Goal: Navigation & Orientation: Find specific page/section

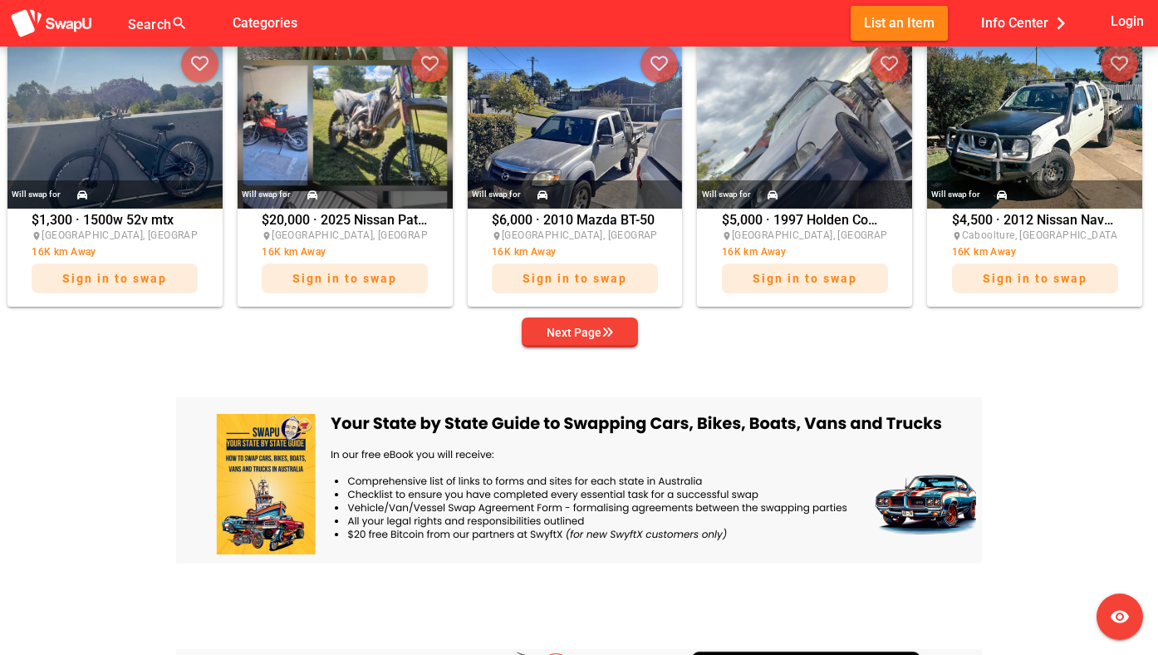
scroll to position [1013, 0]
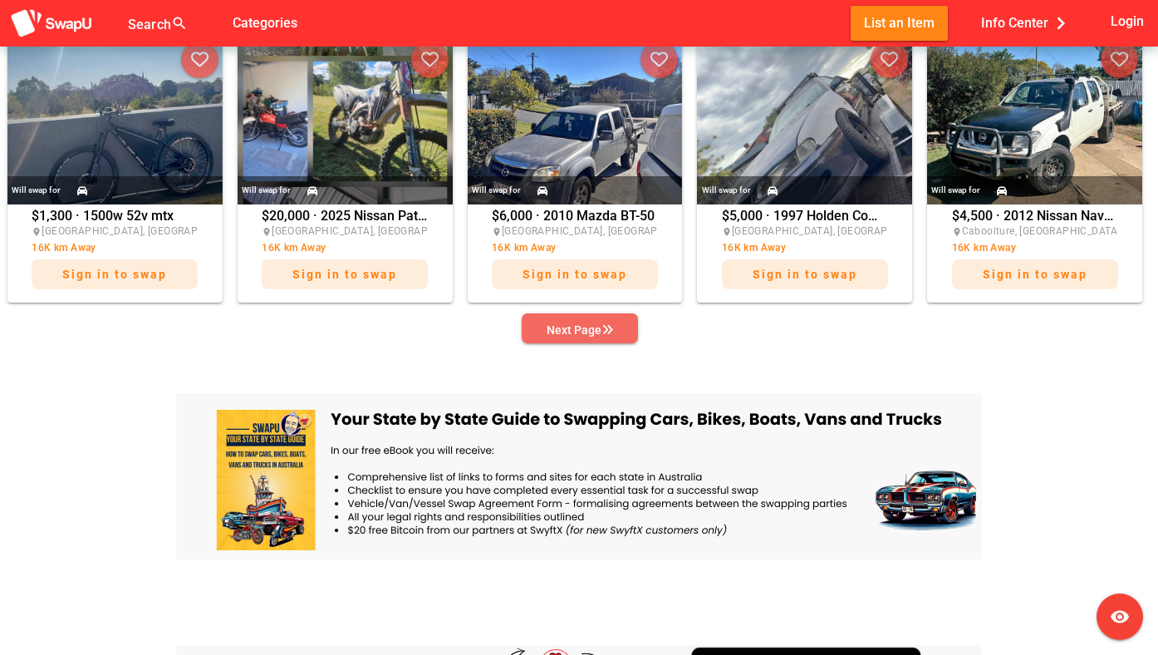
click at [564, 328] on div "Next Page" at bounding box center [580, 330] width 66 height 20
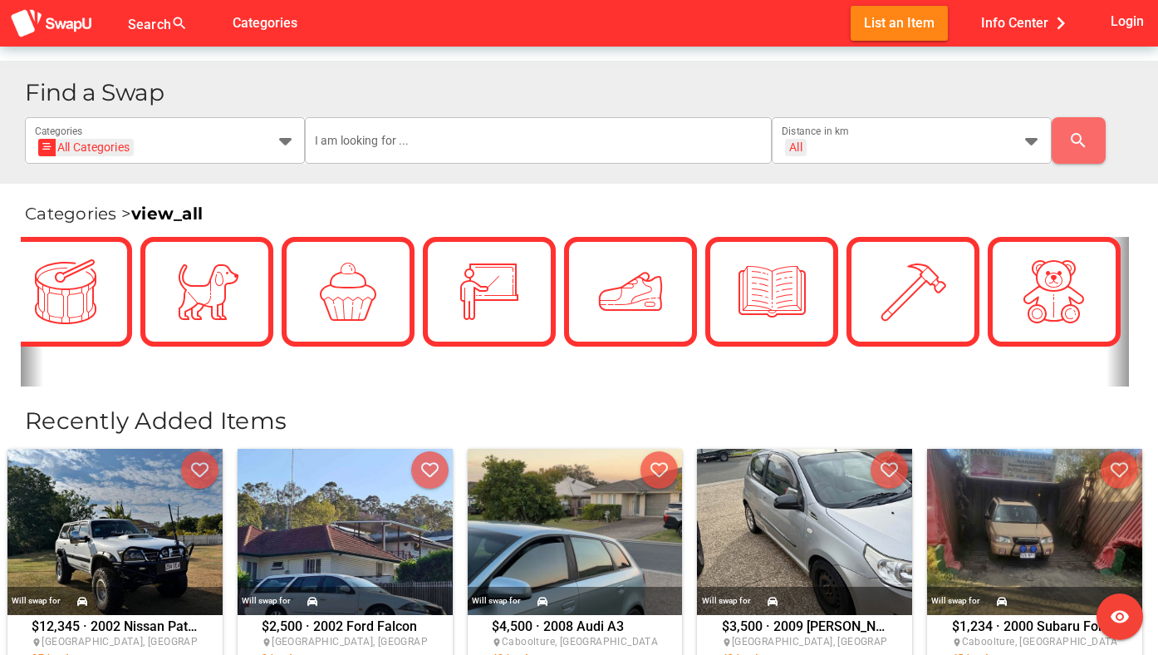
scroll to position [0, 3552]
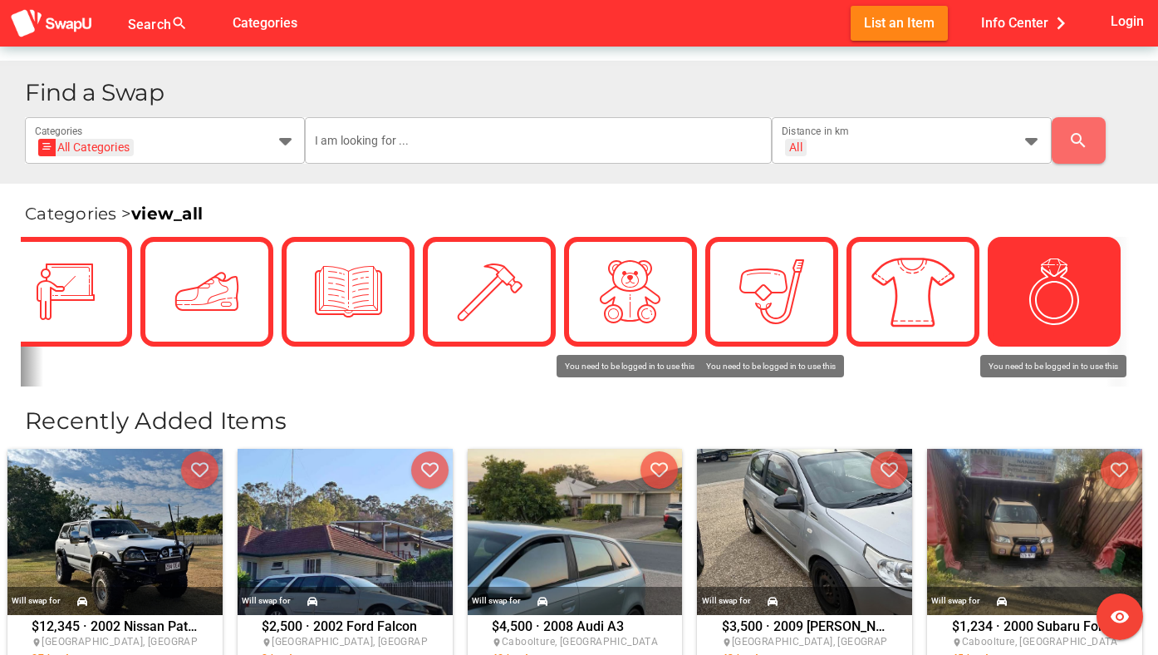
click at [1019, 294] on img at bounding box center [1054, 291] width 83 height 83
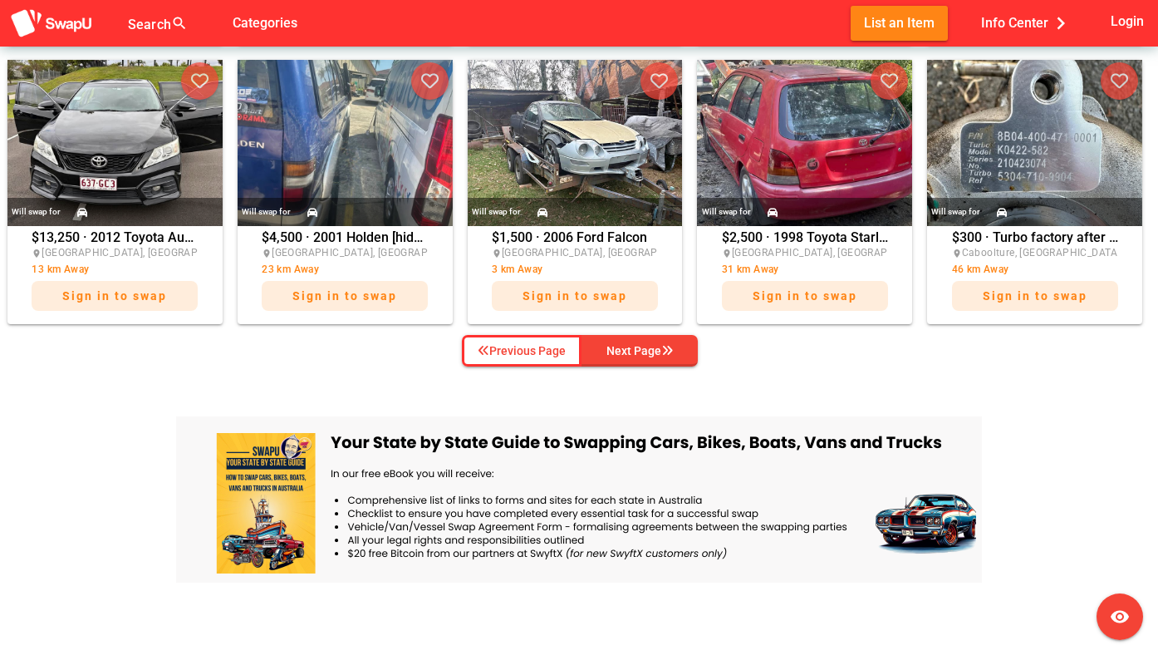
scroll to position [992, 0]
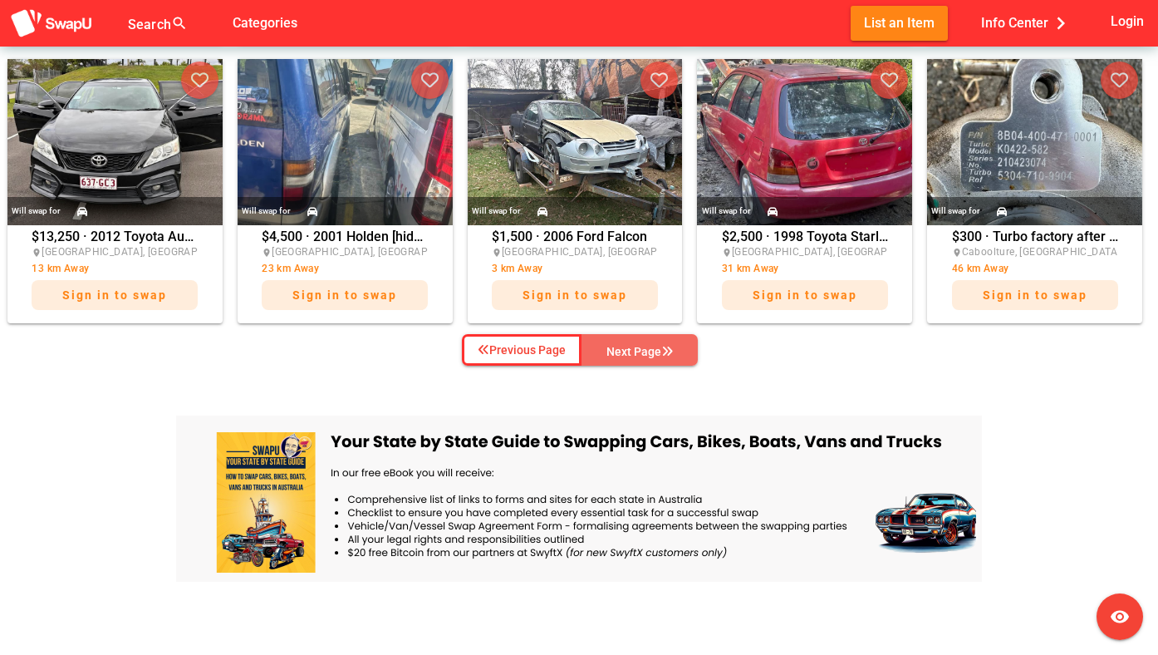
click at [656, 346] on div "Next Page" at bounding box center [639, 351] width 66 height 20
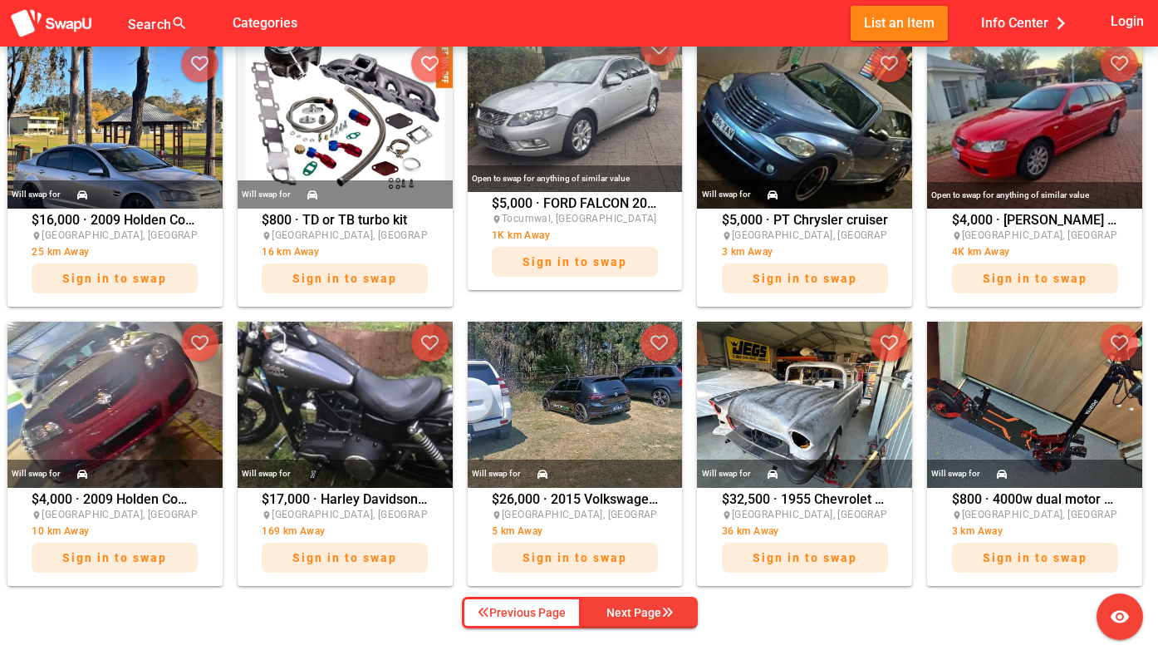
scroll to position [735, 0]
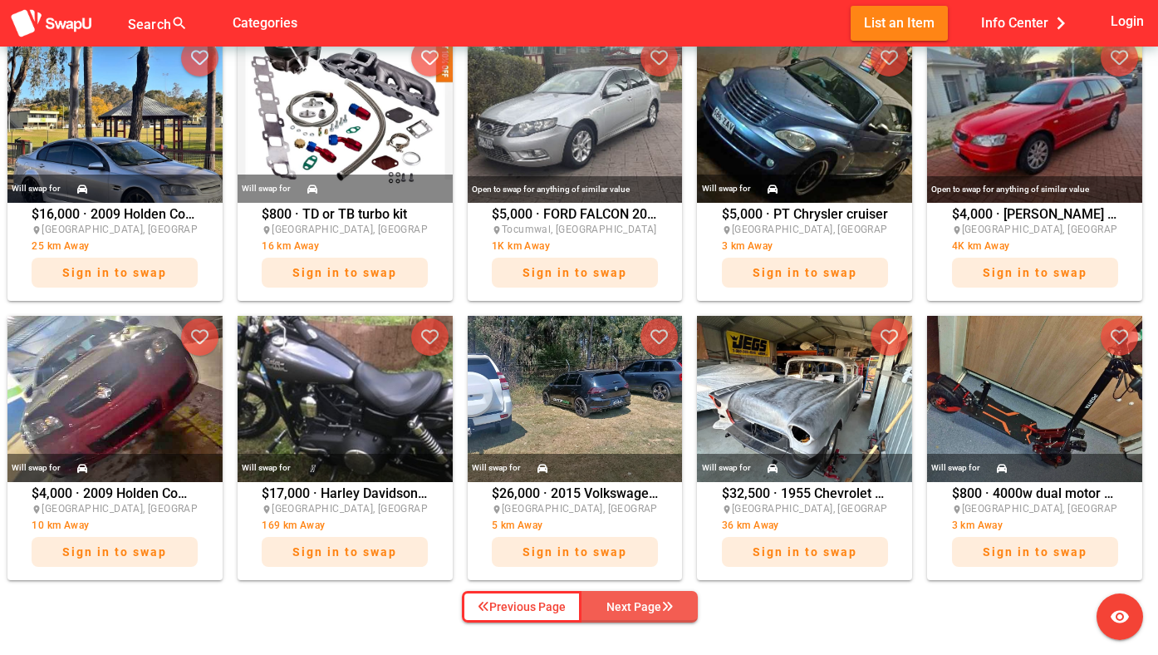
click at [641, 604] on div "Next Page" at bounding box center [639, 606] width 66 height 20
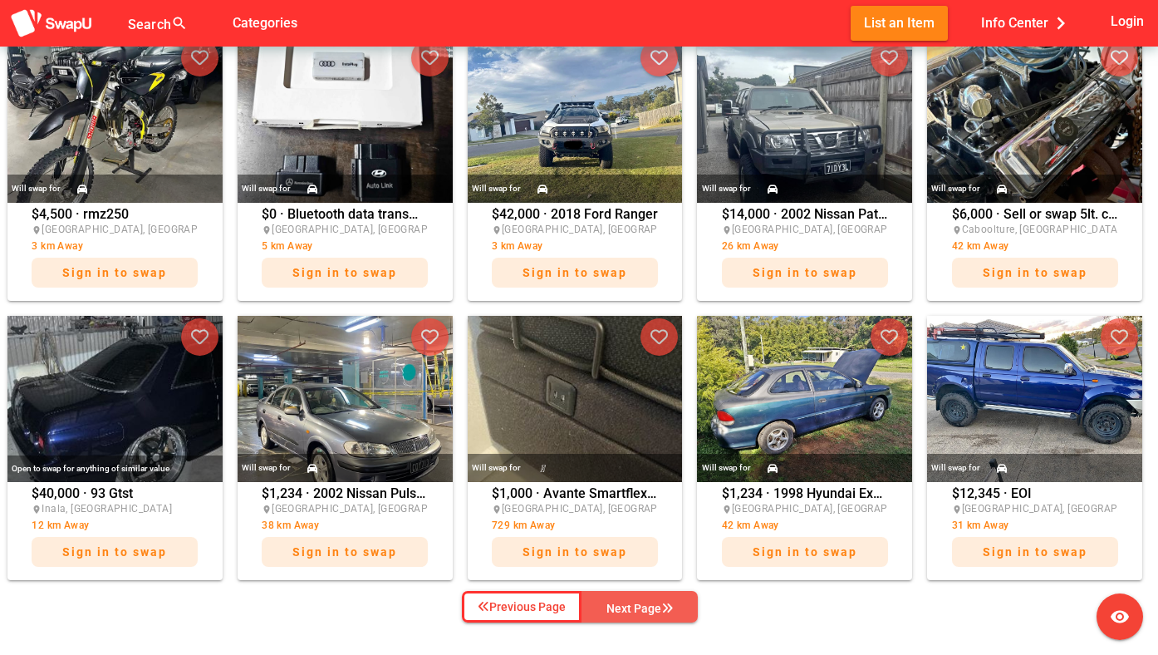
click at [636, 604] on div "Next Page" at bounding box center [639, 608] width 66 height 20
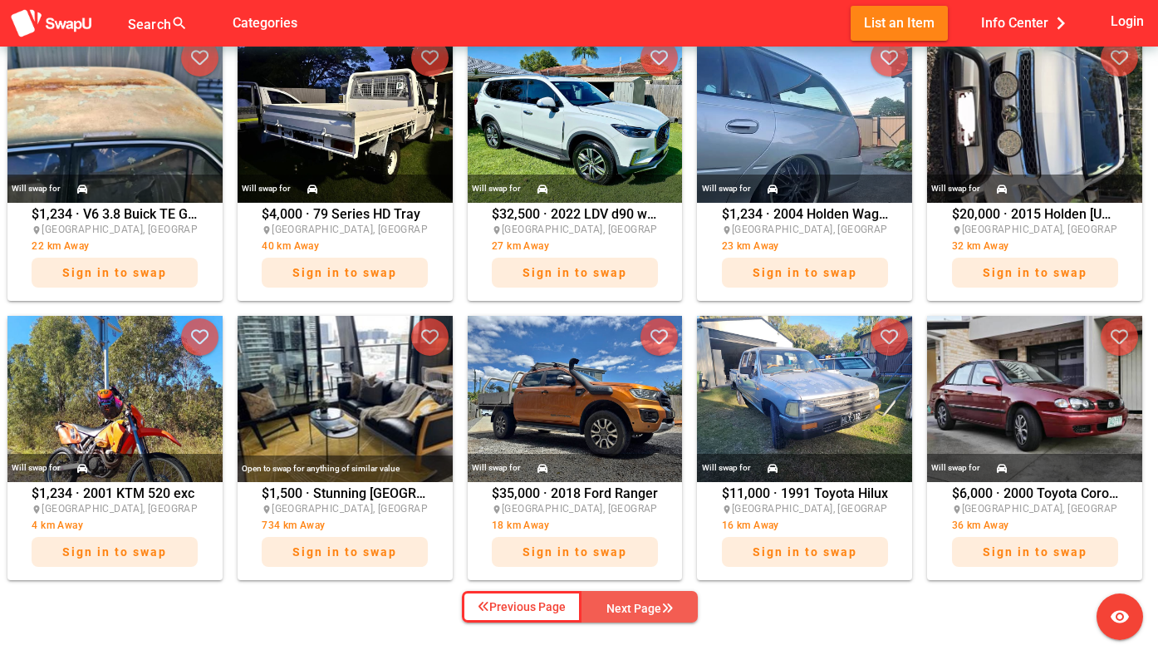
click at [636, 602] on div "Next Page" at bounding box center [639, 608] width 66 height 20
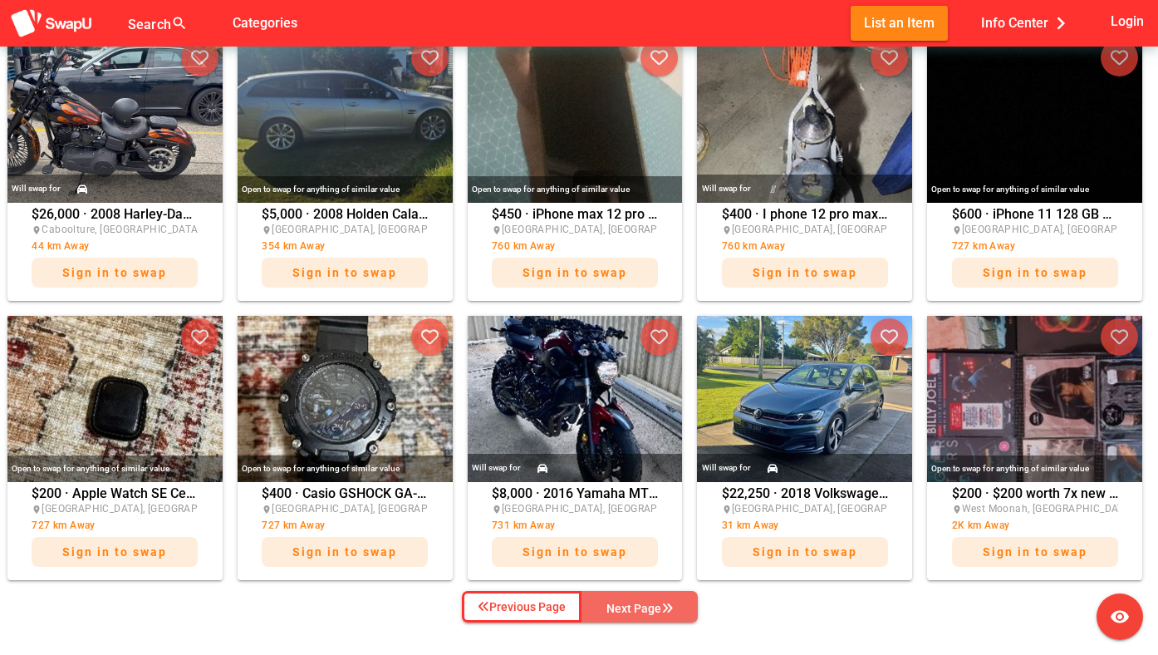
click at [626, 604] on div "Next Page" at bounding box center [639, 608] width 66 height 20
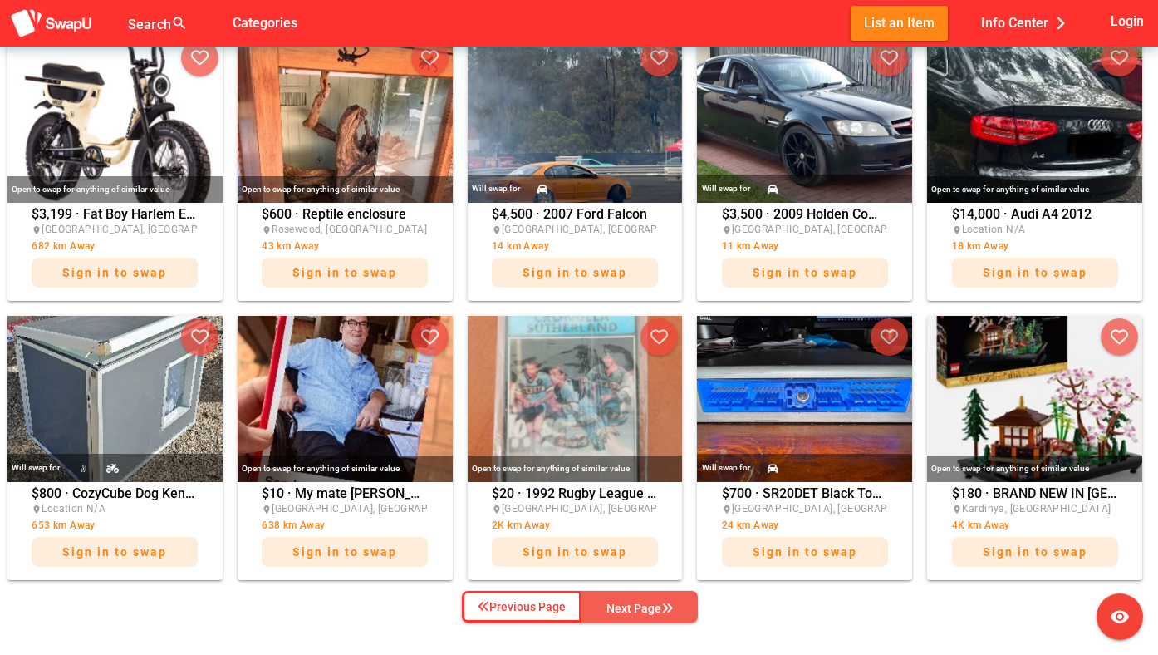
click at [627, 604] on div "Next Page" at bounding box center [639, 608] width 66 height 20
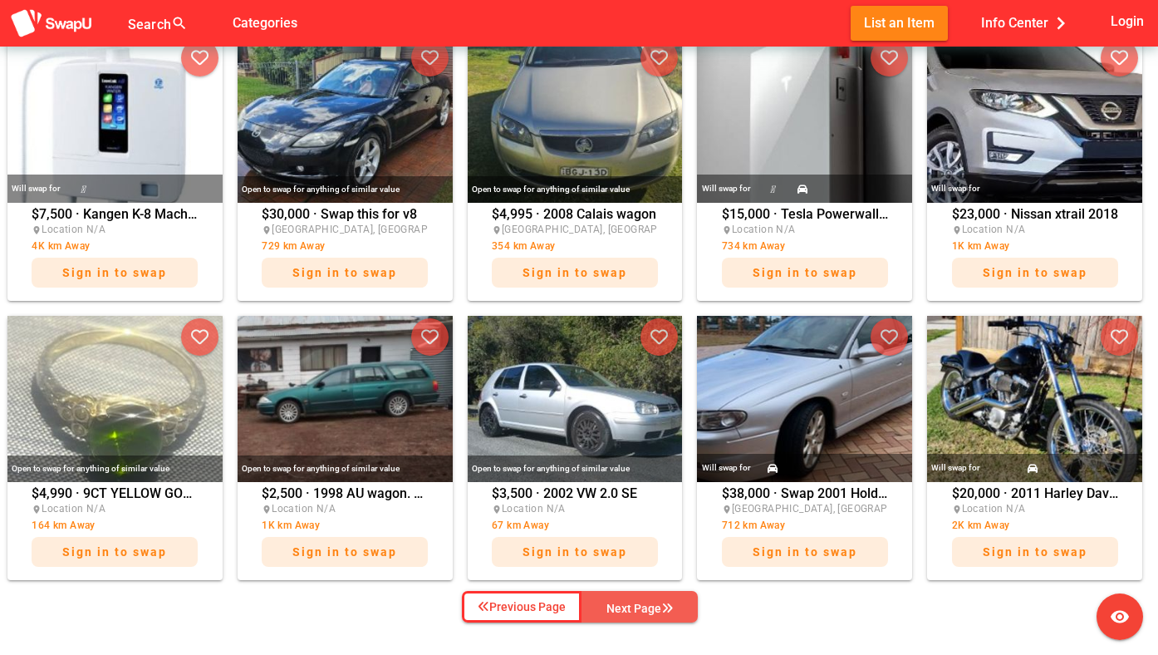
click at [626, 603] on div "Next Page" at bounding box center [639, 608] width 66 height 20
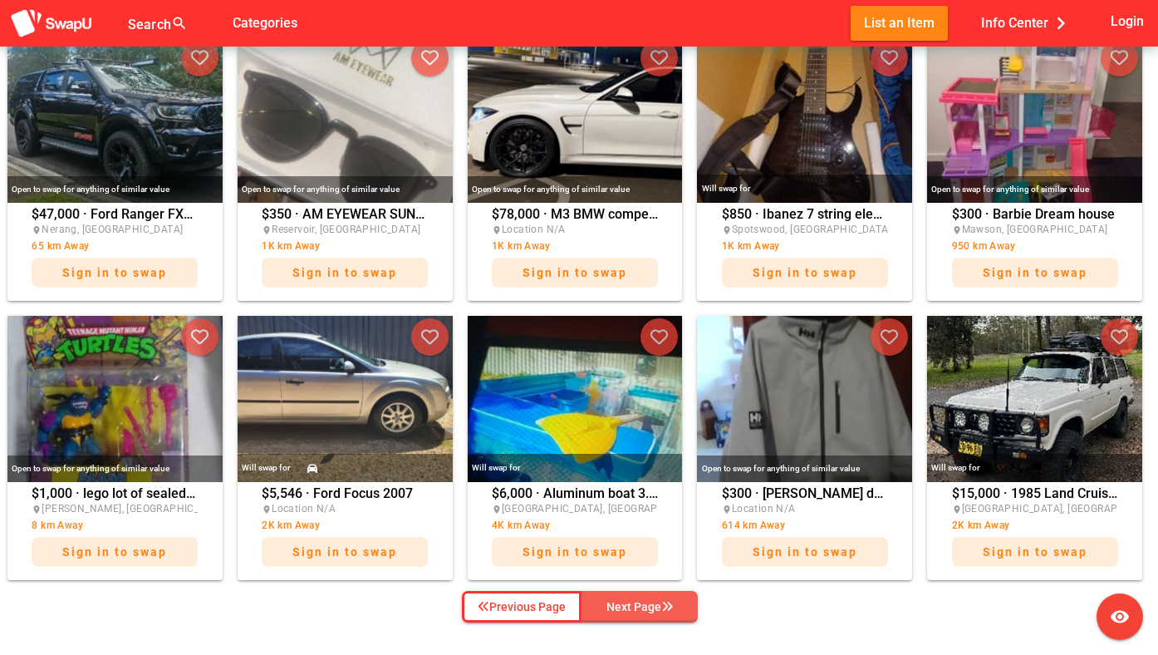
click at [626, 603] on div "Next Page" at bounding box center [639, 606] width 66 height 20
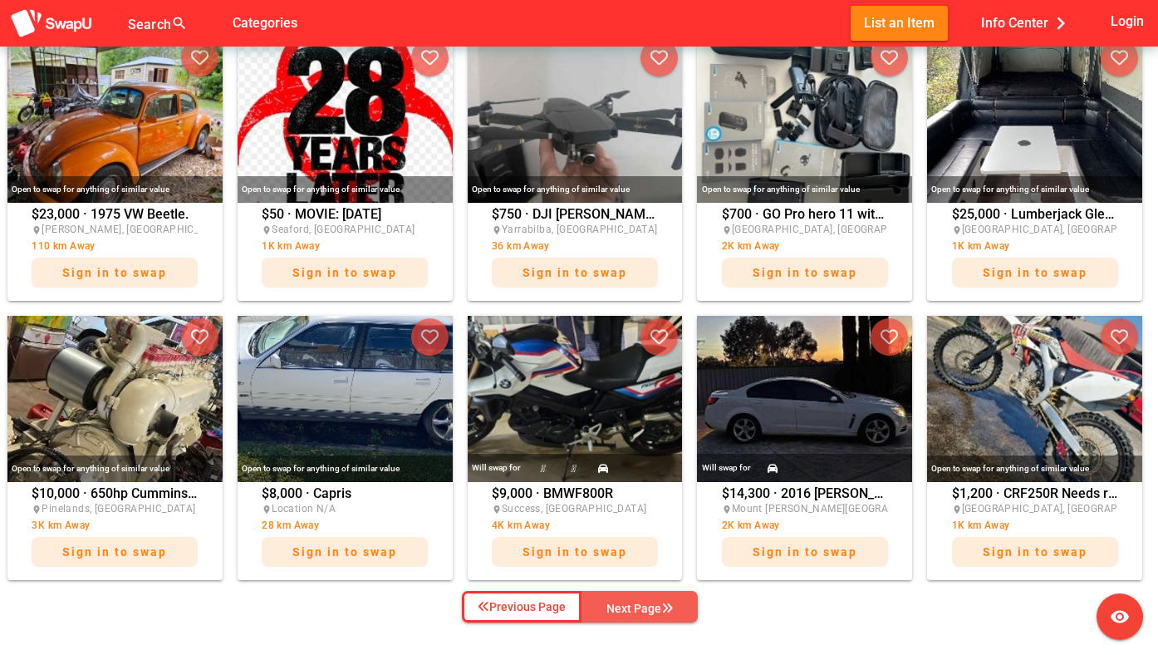
click at [626, 603] on div "Next Page" at bounding box center [639, 608] width 66 height 20
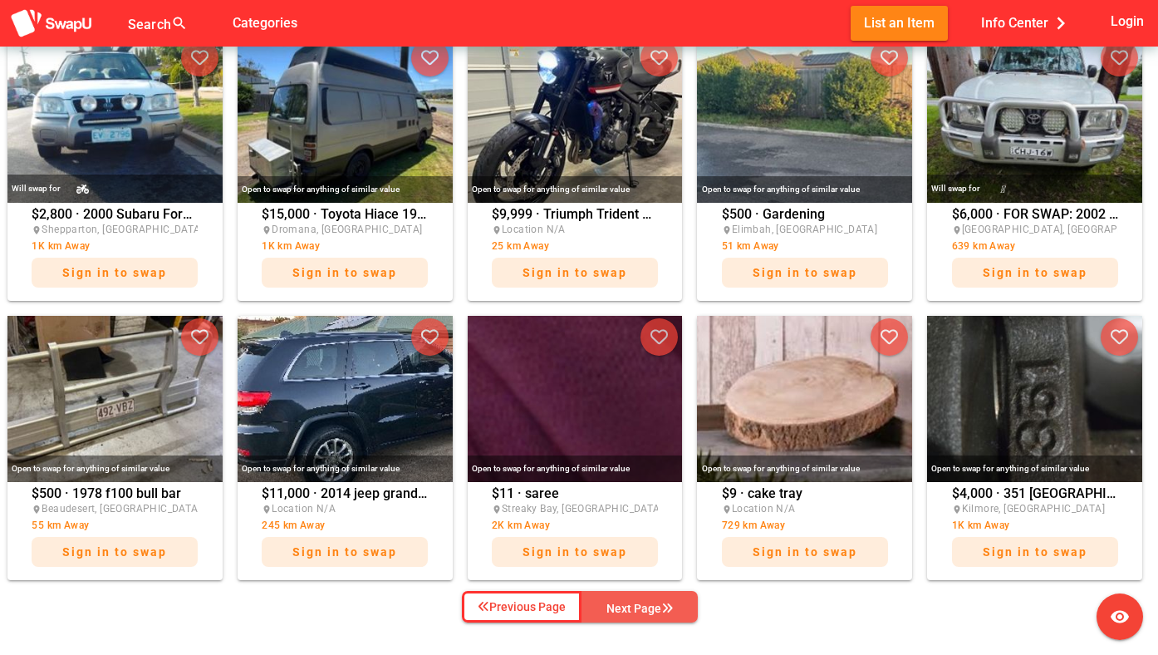
click at [626, 603] on div "Next Page" at bounding box center [639, 608] width 66 height 20
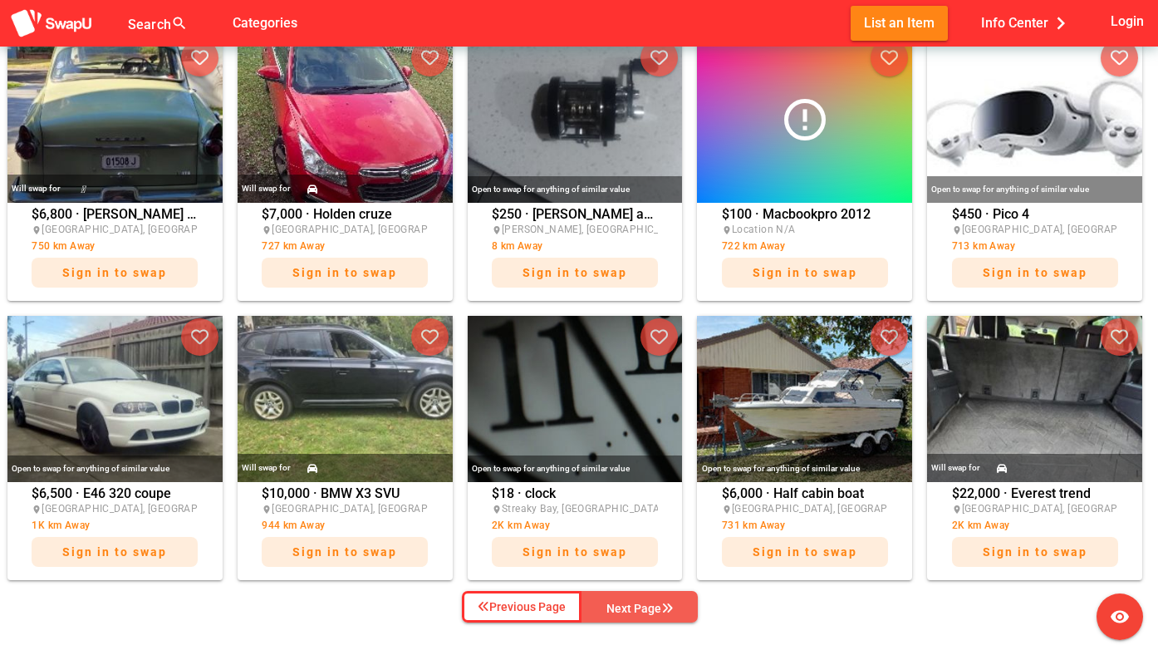
click at [626, 601] on div "Next Page" at bounding box center [639, 608] width 66 height 20
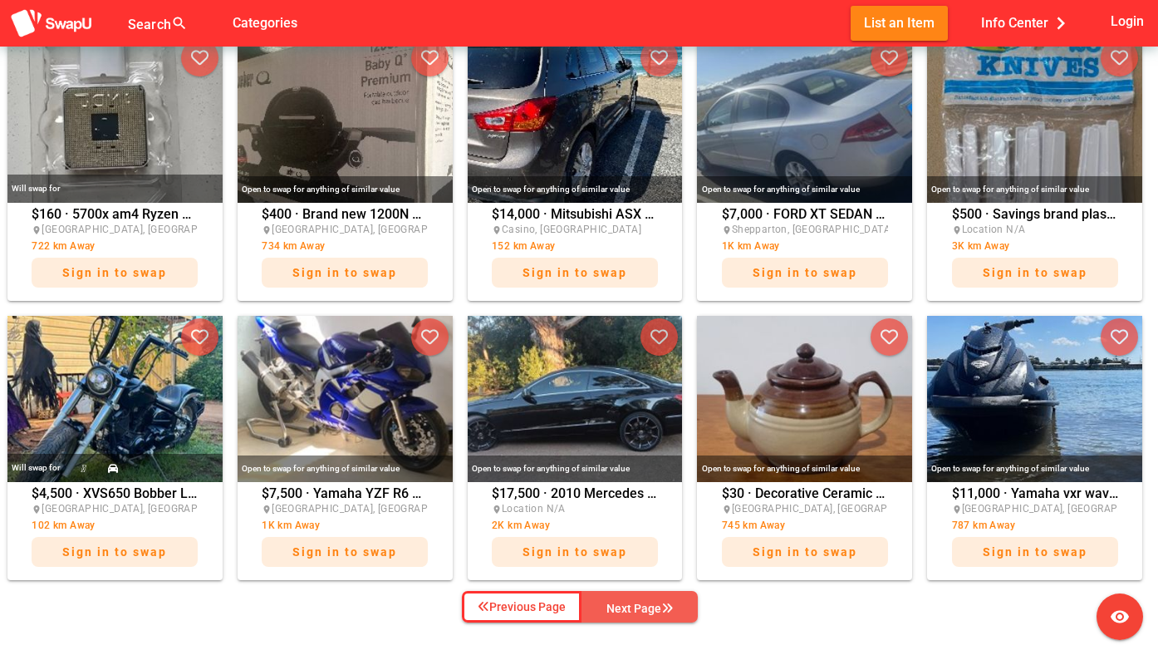
click at [626, 601] on div "Next Page" at bounding box center [639, 608] width 66 height 20
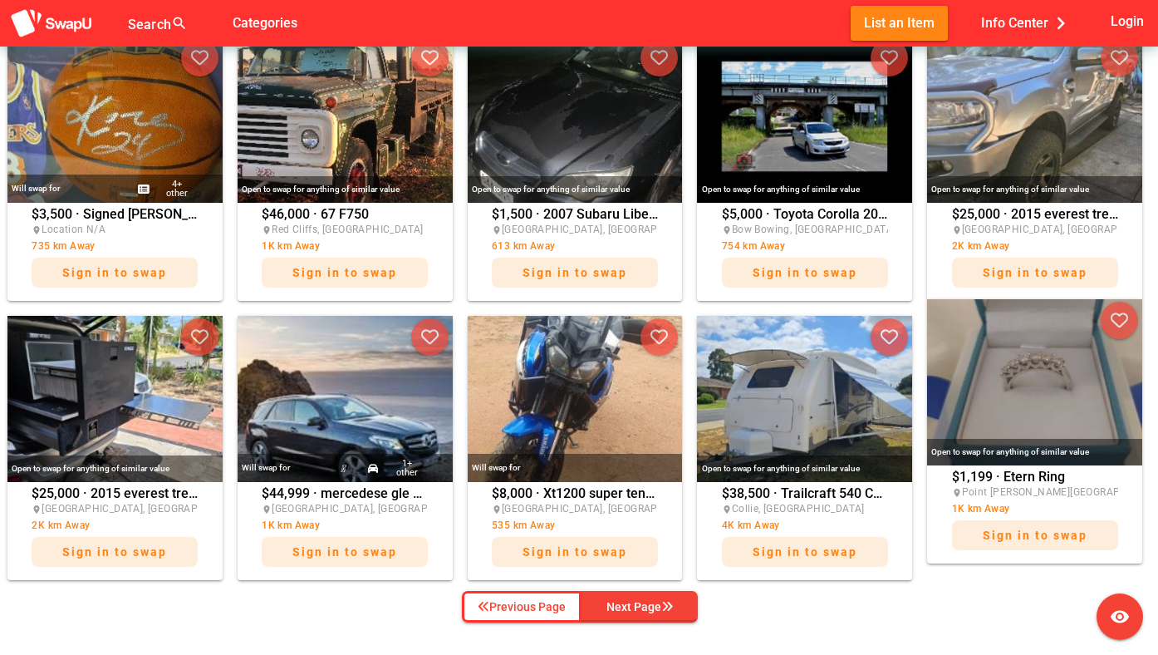
click at [1036, 365] on img at bounding box center [1034, 382] width 215 height 166
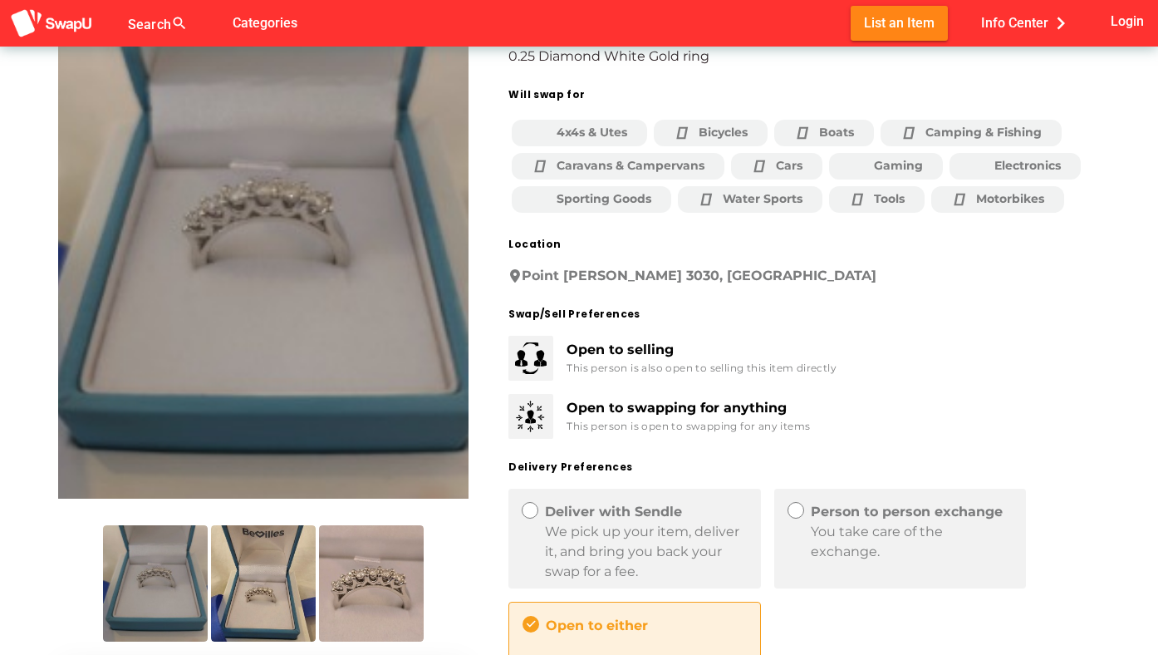
scroll to position [115, 0]
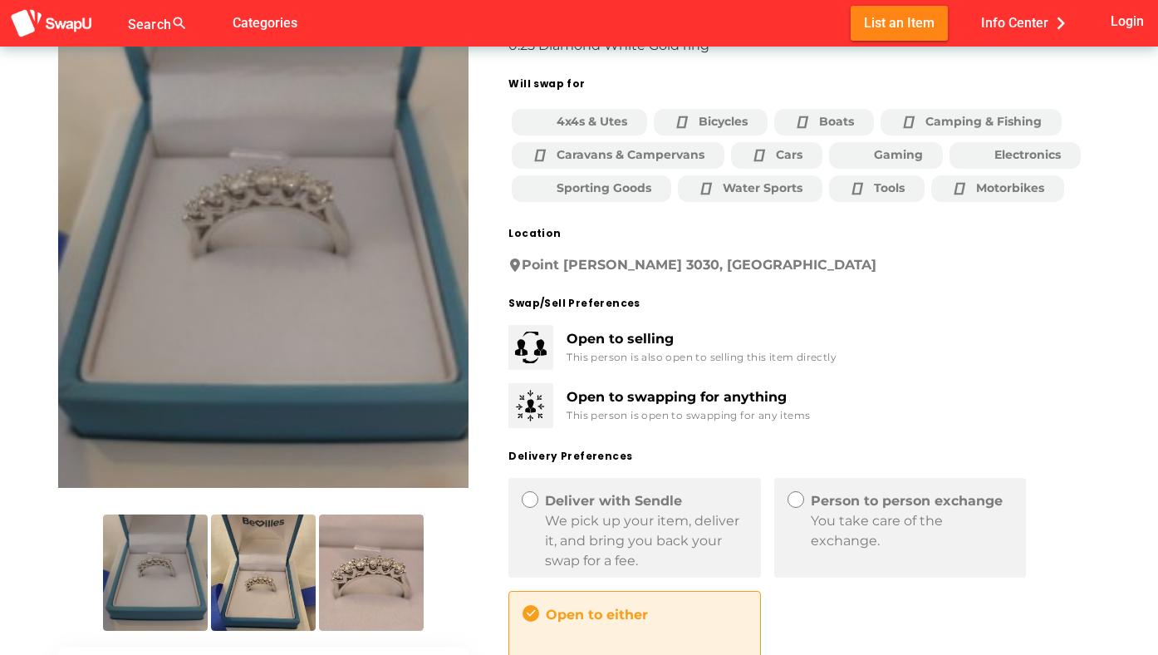
click at [246, 579] on img at bounding box center [263, 572] width 105 height 116
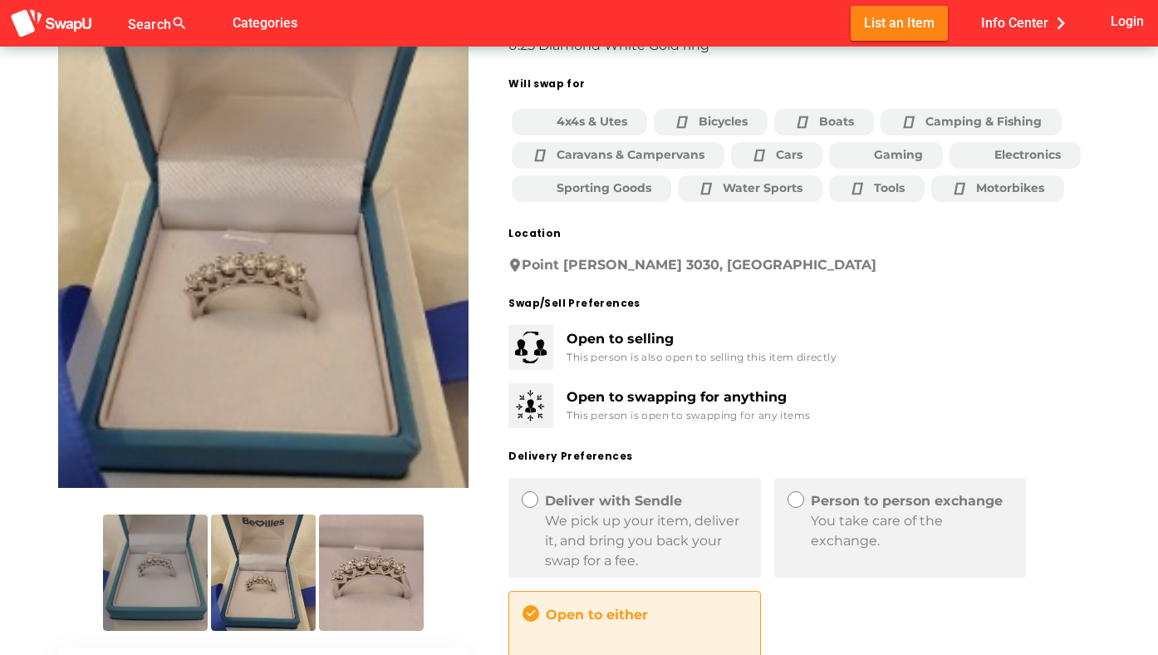
click at [385, 572] on img at bounding box center [371, 572] width 105 height 116
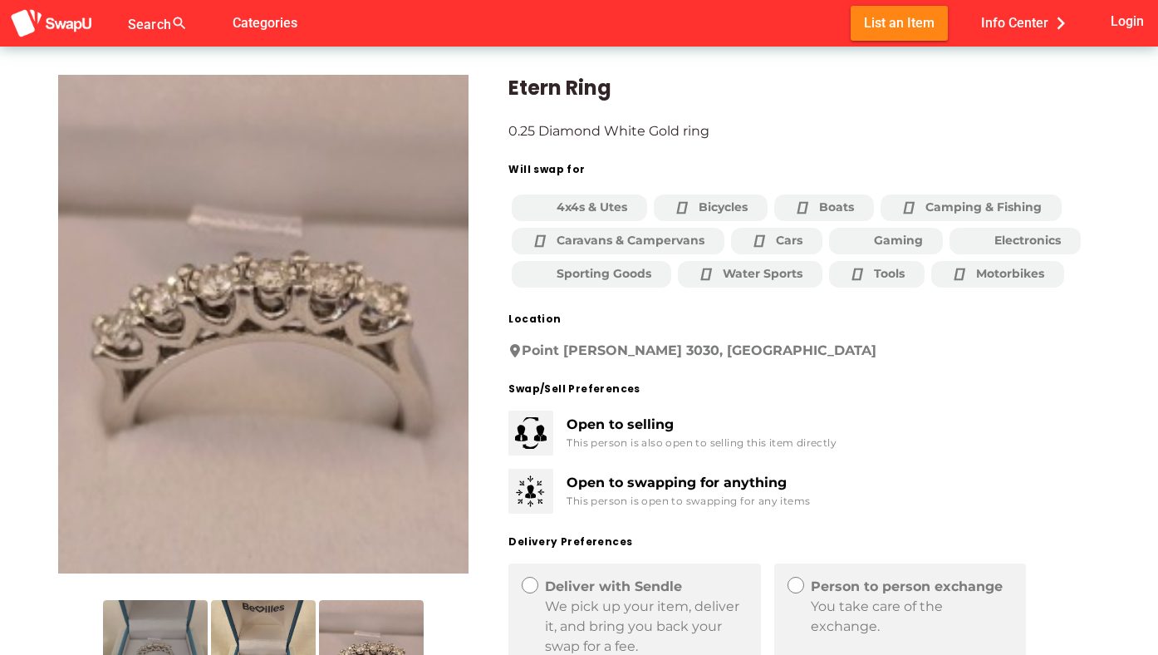
scroll to position [0, 0]
